Goal: Information Seeking & Learning: Learn about a topic

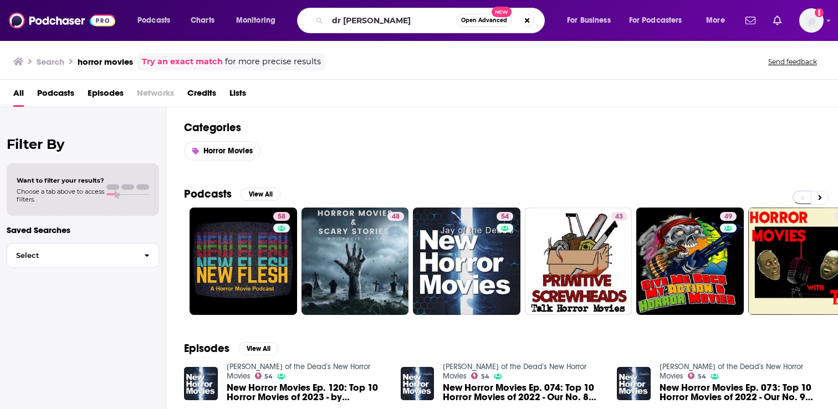
type input "dr [PERSON_NAME]"
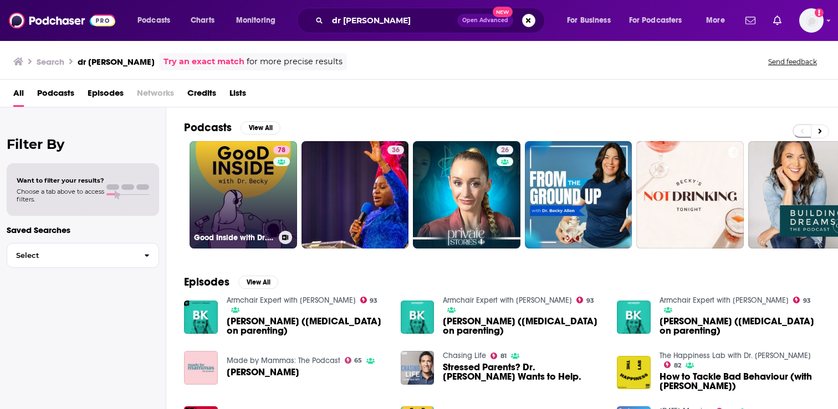
click at [245, 232] on div "Good Inside with Dr. Becky" at bounding box center [243, 237] width 99 height 13
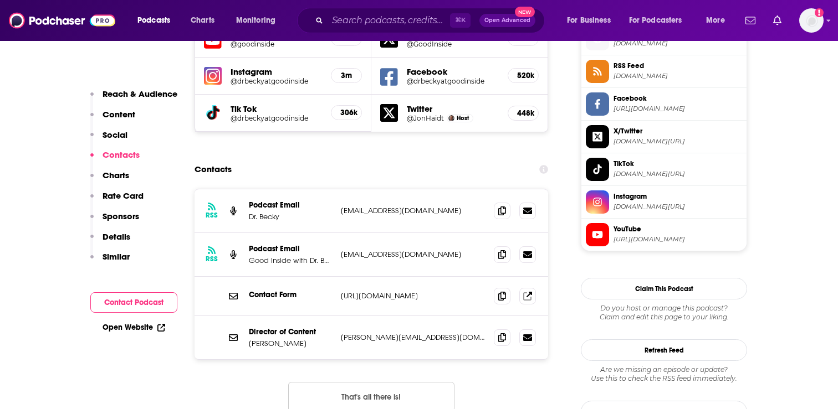
scroll to position [1025, 0]
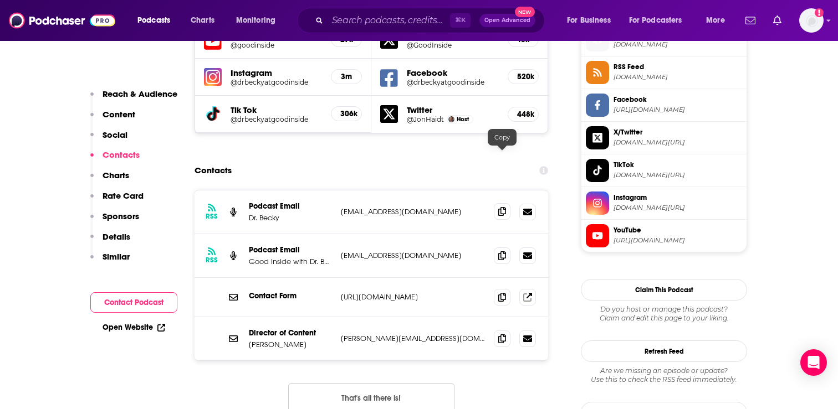
click at [506, 203] on span at bounding box center [502, 211] width 17 height 17
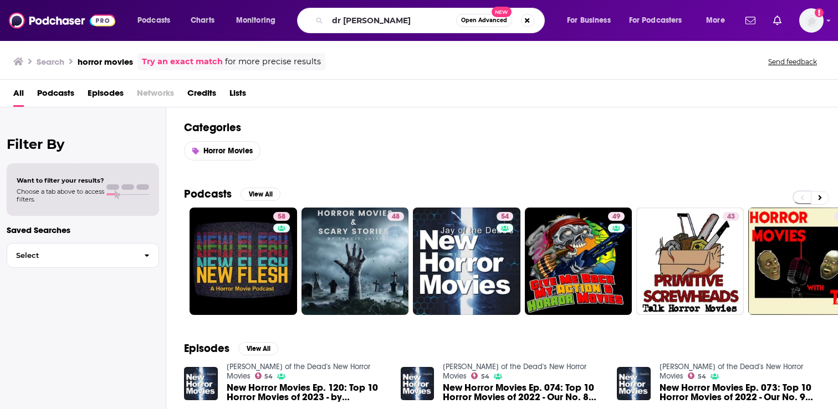
type input "dr [PERSON_NAME]"
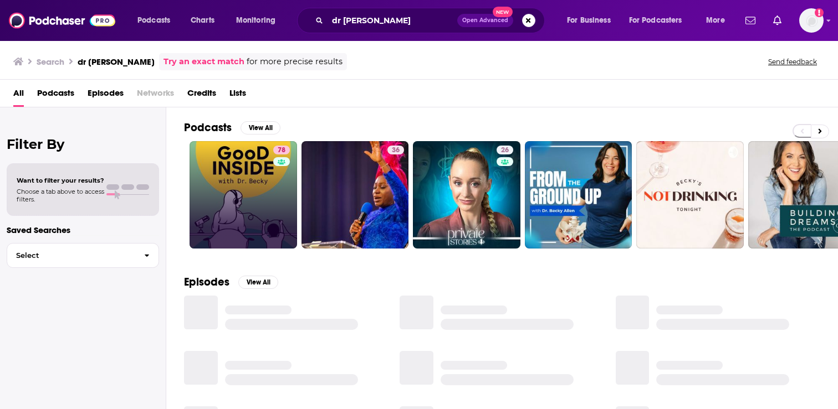
click at [255, 175] on link "78" at bounding box center [242, 194] width 107 height 107
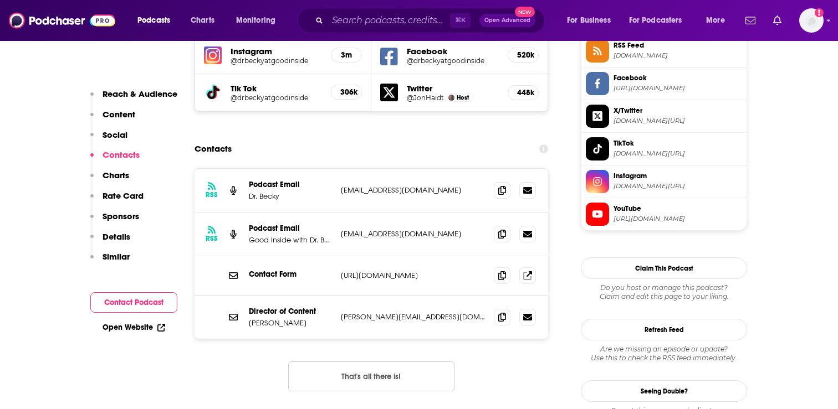
scroll to position [1044, 0]
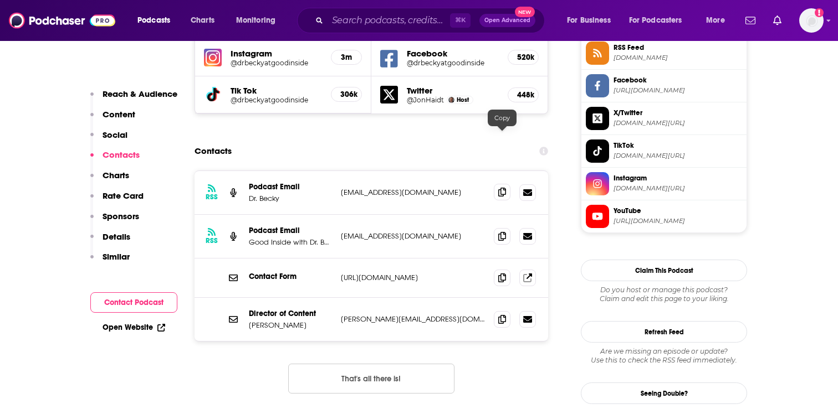
click at [497, 184] on span at bounding box center [502, 192] width 17 height 17
